Goal: Task Accomplishment & Management: Manage account settings

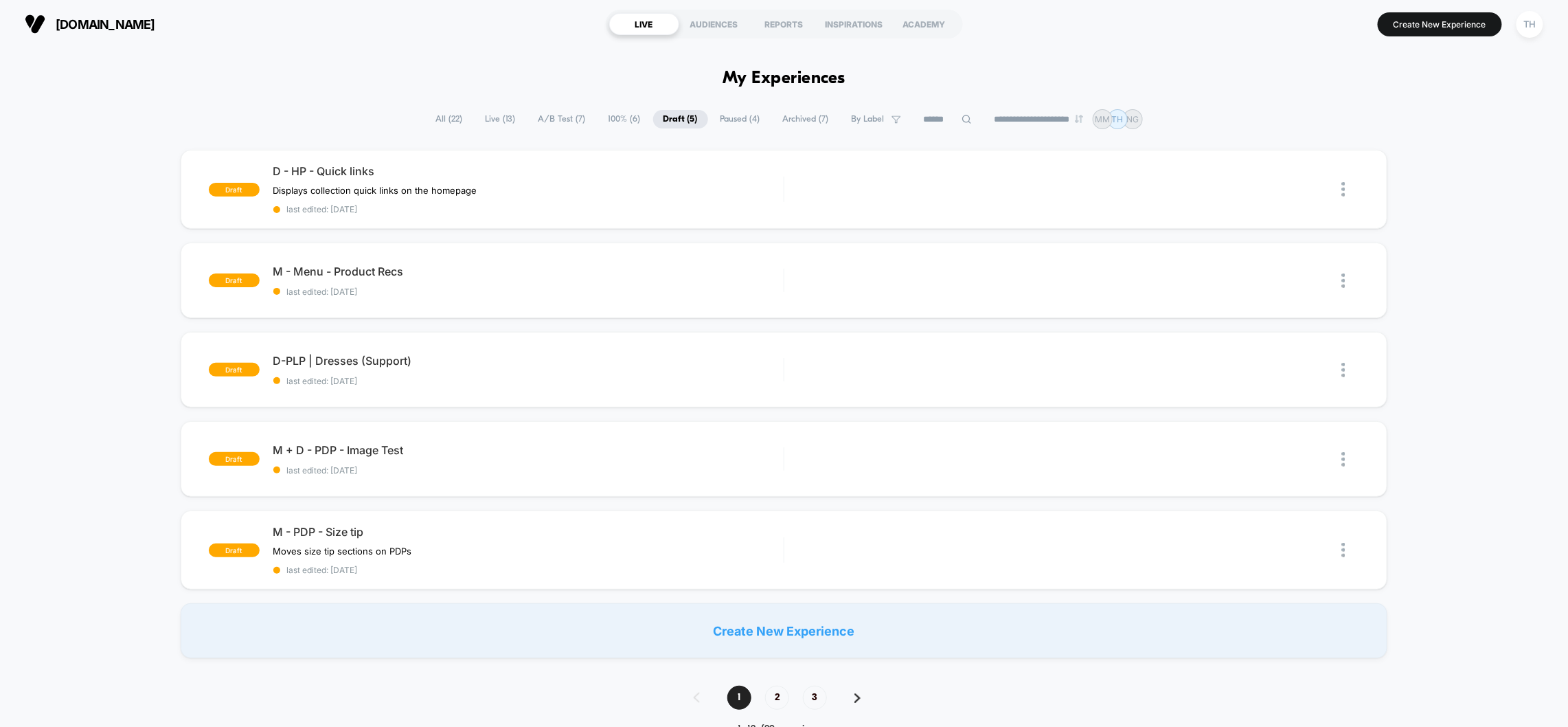
click at [494, 117] on span "Live ( 13 )" at bounding box center [500, 119] width 51 height 18
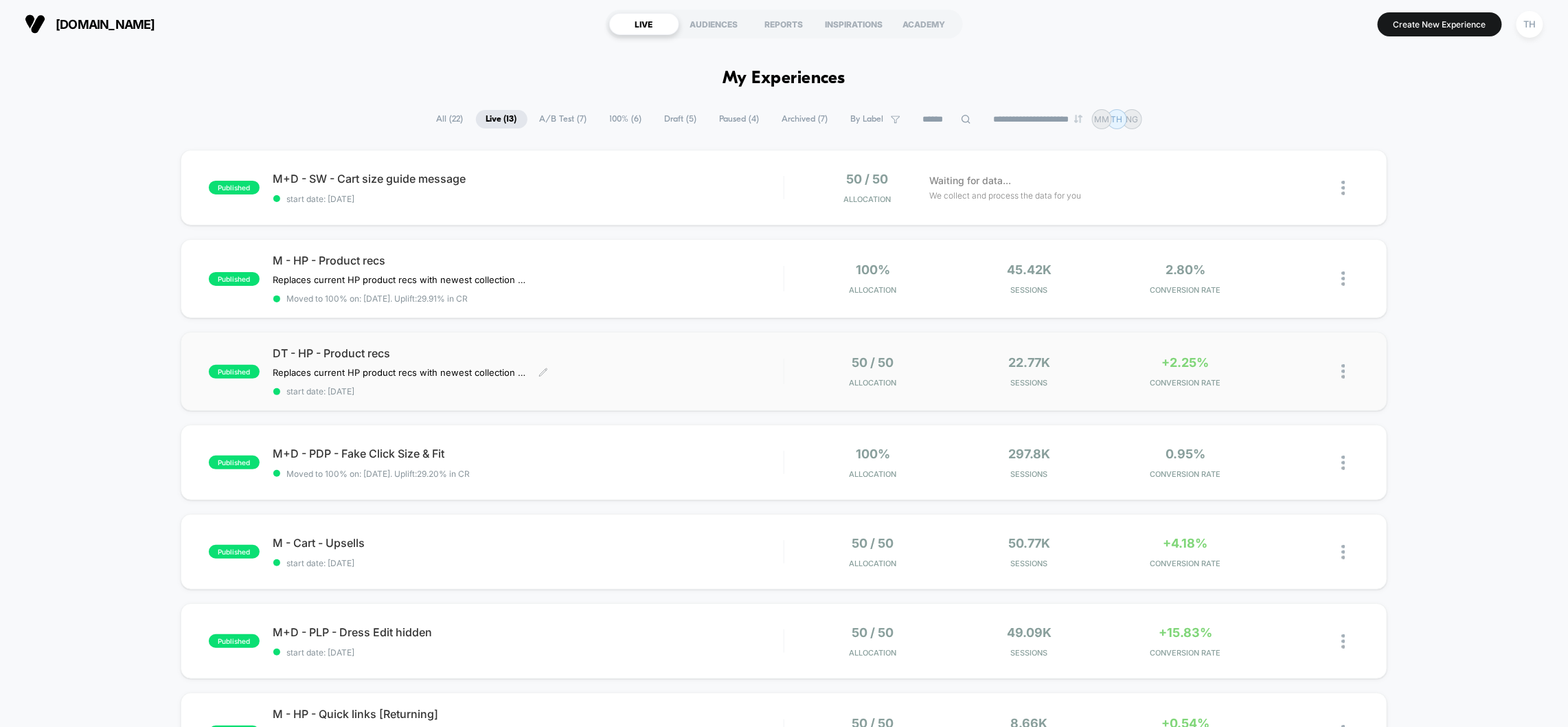
click at [506, 363] on div "DT - HP - Product recs Replaces current HP product recs with newest collection …" at bounding box center [528, 371] width 510 height 50
click at [1459, 593] on div "published M+D - SW - Cart size guide message start date: [DATE] 50 / 50 Allocat…" at bounding box center [784, 723] width 1568 height 1147
click at [1173, 648] on span "CONVERSION RATE" at bounding box center [1185, 652] width 150 height 10
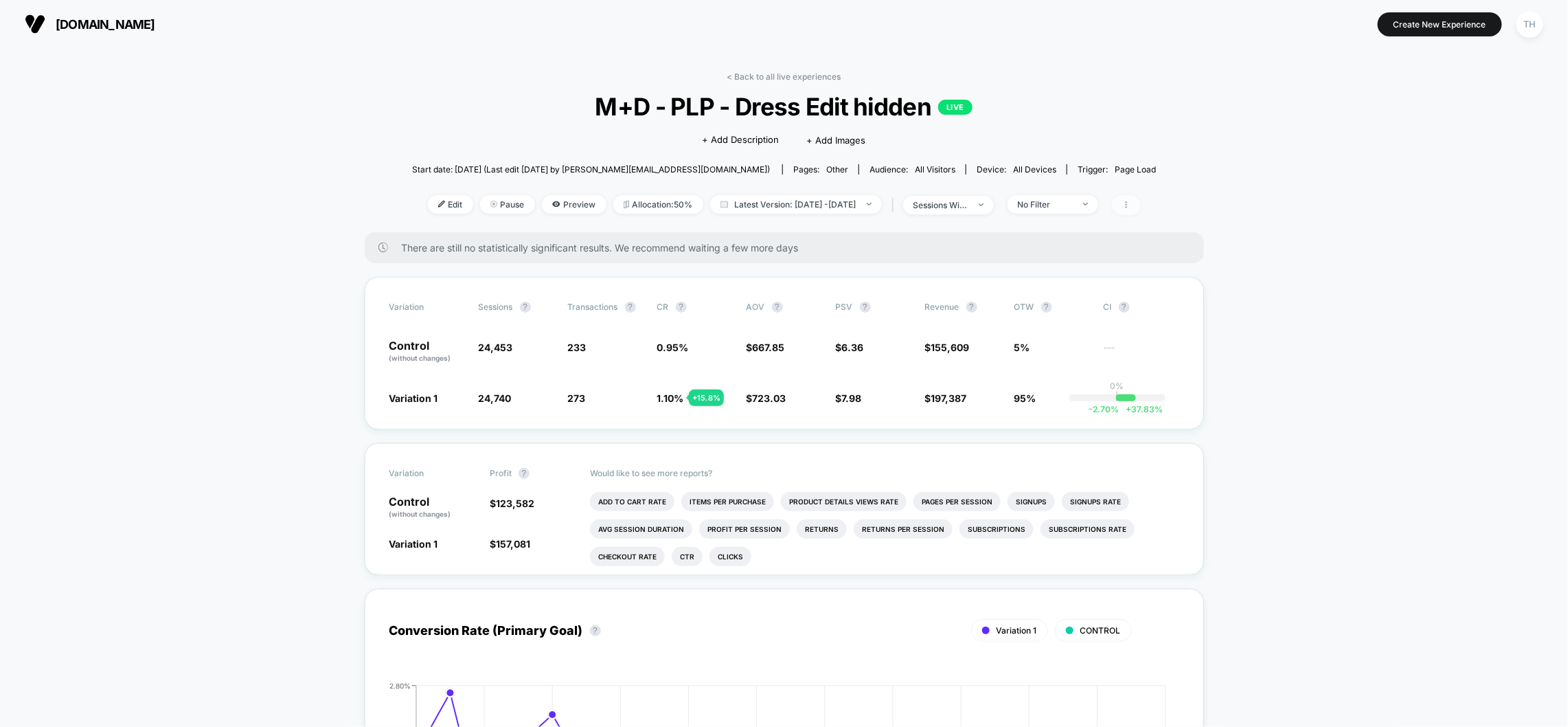
click at [1130, 203] on icon at bounding box center [1126, 204] width 8 height 8
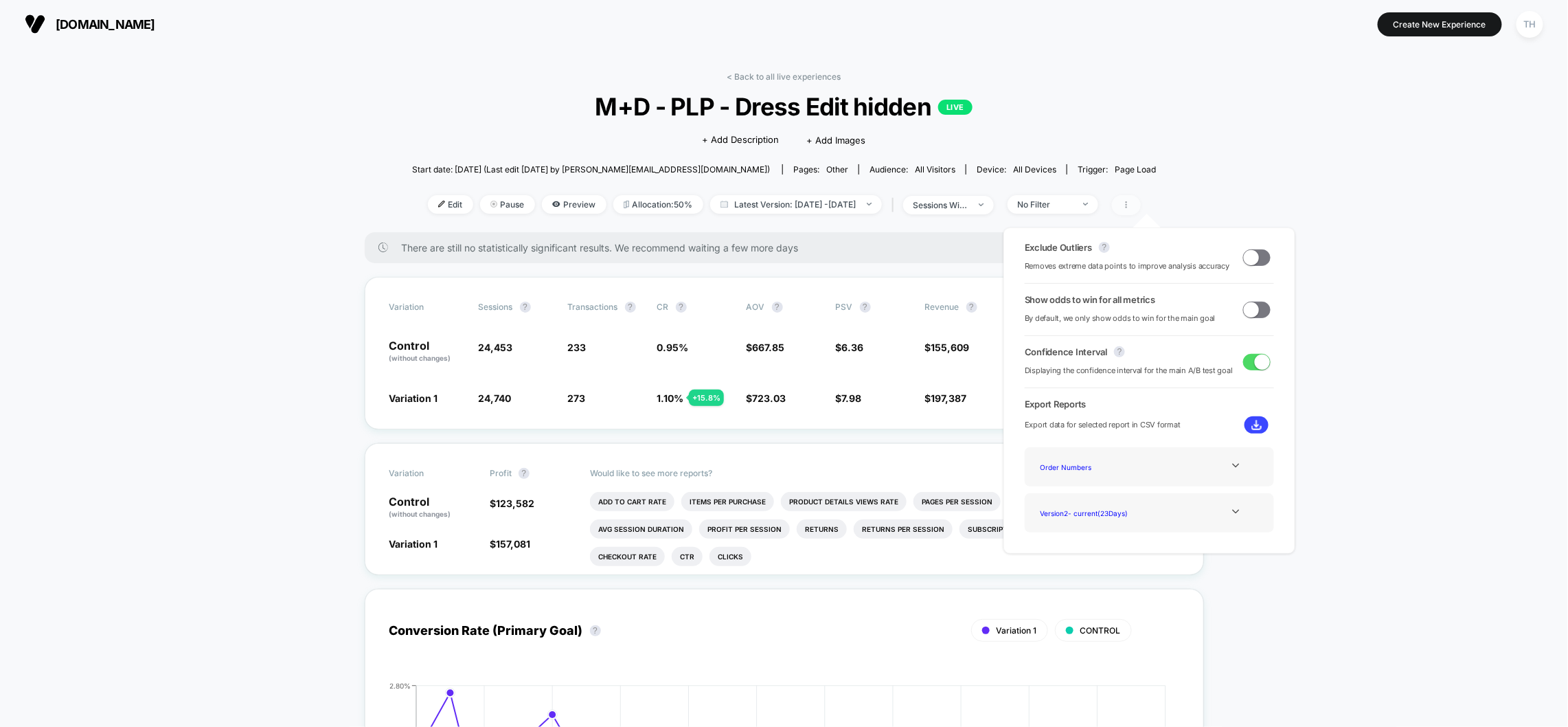
click at [1130, 203] on icon at bounding box center [1126, 204] width 8 height 8
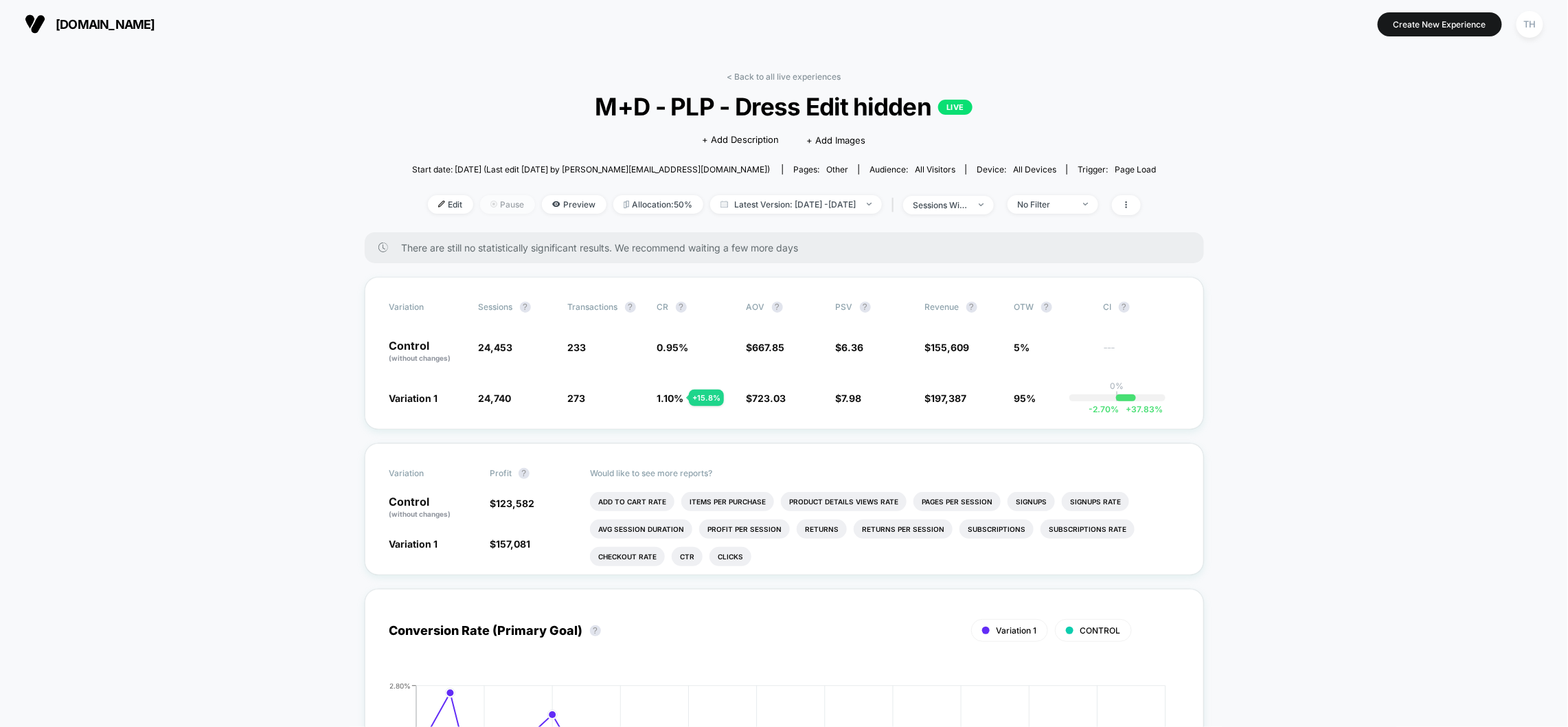
click at [482, 203] on span "Pause" at bounding box center [507, 204] width 55 height 18
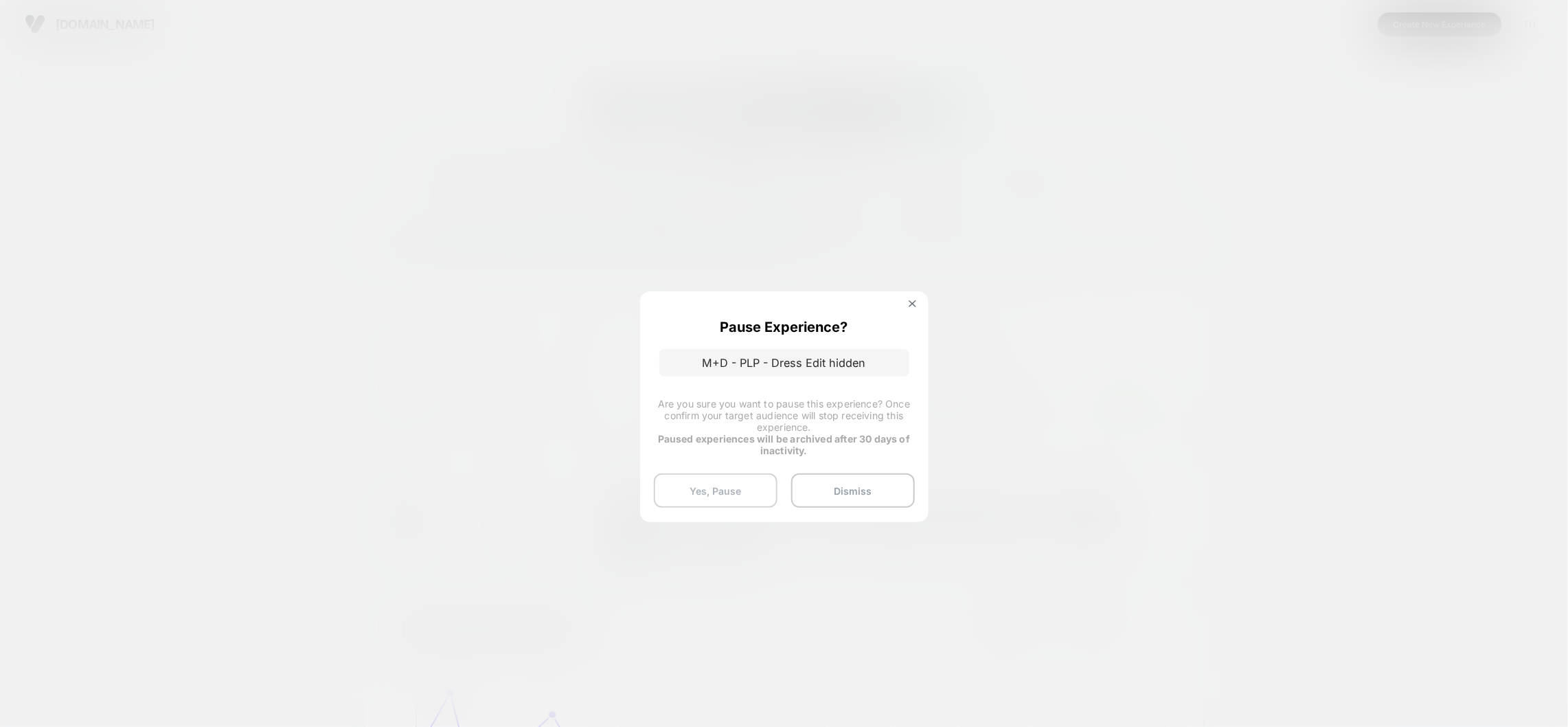
click at [740, 483] on button "Yes, Pause" at bounding box center [715, 490] width 123 height 35
